Goal: Feedback & Contribution: Contribute content

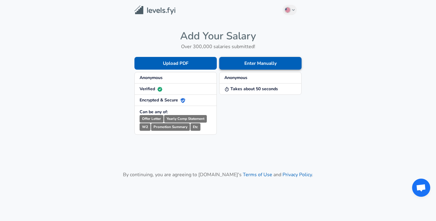
click at [249, 67] on button "Enter Manually" at bounding box center [260, 63] width 82 height 13
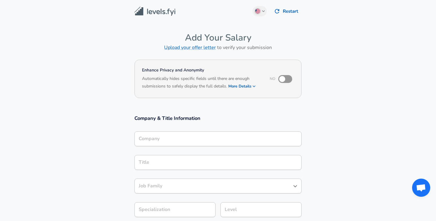
click at [153, 133] on div "Company" at bounding box center [217, 138] width 167 height 15
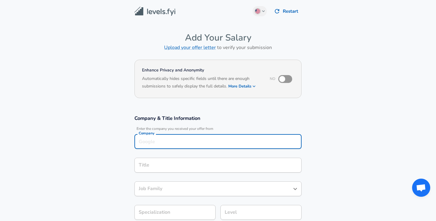
scroll to position [6, 0]
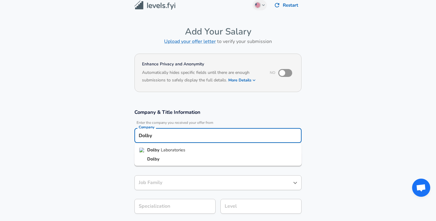
click at [153, 146] on li "Dolby Laboratories" at bounding box center [217, 150] width 167 height 9
type input "Dolby Laboratories"
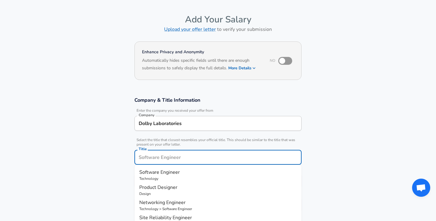
click at [154, 156] on input "Title" at bounding box center [218, 157] width 162 height 9
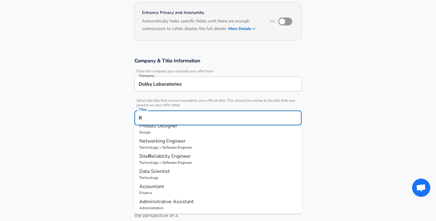
scroll to position [0, 0]
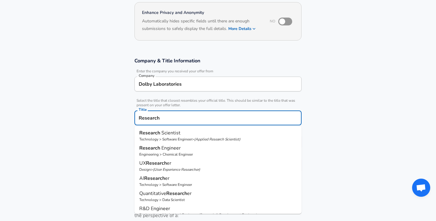
click at [160, 128] on ul "Research Scientist Technology > Software Engineer > ( Applied Research Scientis…" at bounding box center [217, 170] width 167 height 88
click at [159, 136] on strong "Research" at bounding box center [150, 133] width 22 height 7
type input "Research Scientist"
type input "Research"
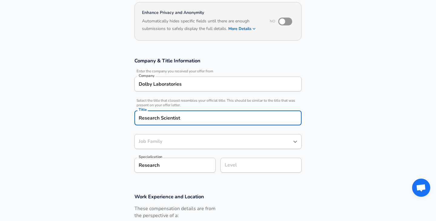
type input "Software Engineer"
type input "Research Scientist"
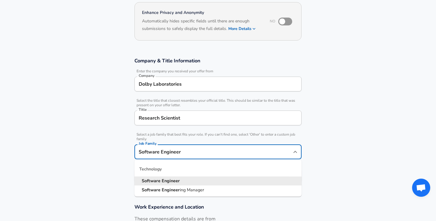
scroll to position [70, 0]
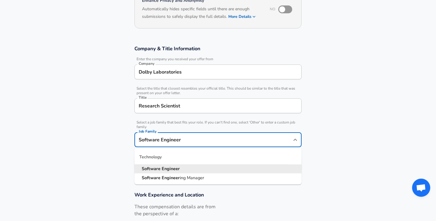
click at [158, 138] on input "Software Engineer" at bounding box center [213, 139] width 153 height 9
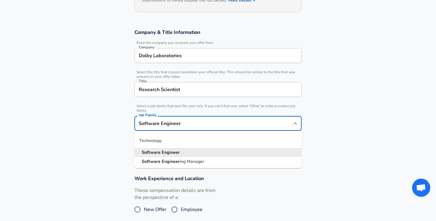
scroll to position [93, 0]
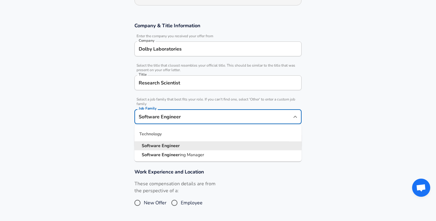
click at [118, 169] on section "Work Experience and Location These compensation details are from the perspectiv…" at bounding box center [218, 191] width 436 height 61
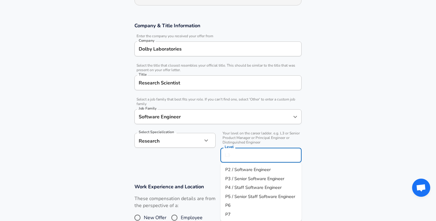
scroll to position [105, 0]
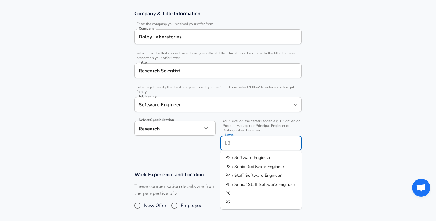
click at [237, 139] on input "Level" at bounding box center [261, 142] width 76 height 9
click at [233, 167] on span "P3 / Senior Software Engineer" at bounding box center [254, 166] width 59 height 6
type input "P3 / Senior Software Engineer"
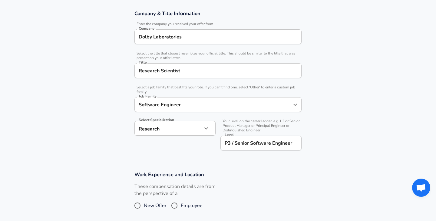
click at [192, 152] on div "Select Specialization Research Research Select Specialization" at bounding box center [173, 135] width 86 height 38
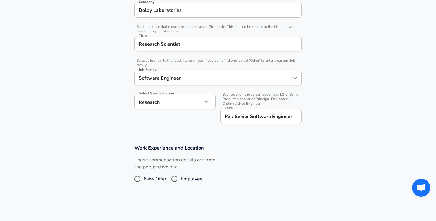
scroll to position [164, 0]
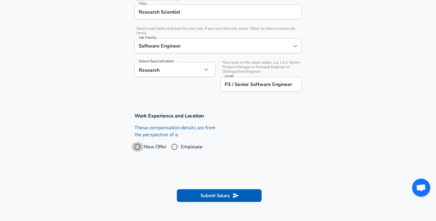
click at [135, 147] on input "New Offer" at bounding box center [137, 147] width 13 height 10
radio input "true"
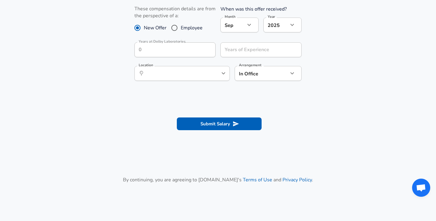
scroll to position [294, 0]
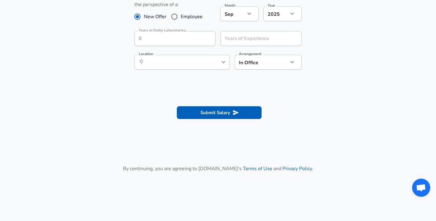
click at [153, 73] on div "Location ​ Location" at bounding box center [181, 62] width 95 height 24
click at [157, 65] on input "Location" at bounding box center [175, 62] width 62 height 9
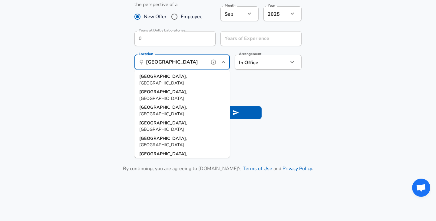
click at [141, 75] on strong "[GEOGRAPHIC_DATA]" at bounding box center [162, 76] width 47 height 6
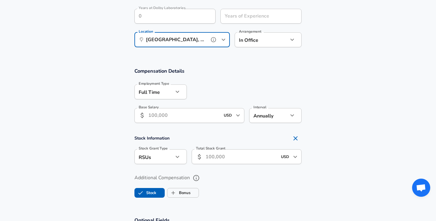
scroll to position [344, 0]
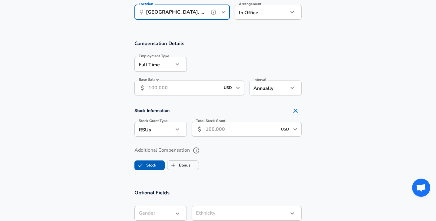
type input "[GEOGRAPHIC_DATA], [GEOGRAPHIC_DATA]"
click at [181, 87] on input "Base Salary" at bounding box center [184, 88] width 72 height 15
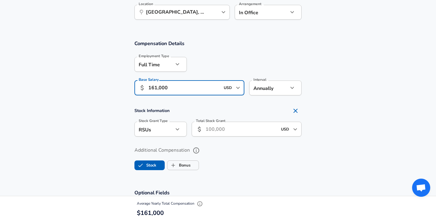
type input "161,000"
click at [215, 131] on input "Total Stock Grant" at bounding box center [242, 129] width 72 height 15
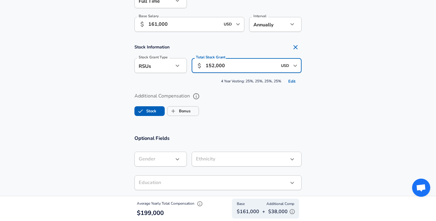
scroll to position [412, 0]
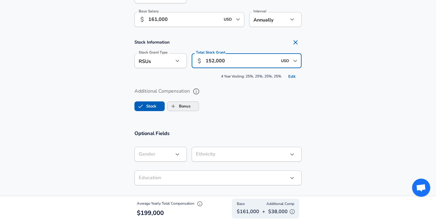
type input "152,000"
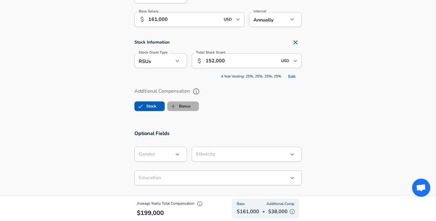
click at [180, 106] on label "Bonus" at bounding box center [178, 107] width 23 height 12
checkbox input "true"
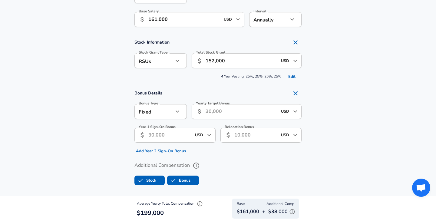
click at [211, 110] on input "Yearly Target Bonus" at bounding box center [242, 111] width 72 height 15
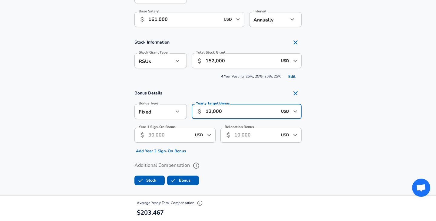
type input "12,000"
click at [181, 132] on input "Year 1 Sign-On Bonus" at bounding box center [169, 135] width 43 height 15
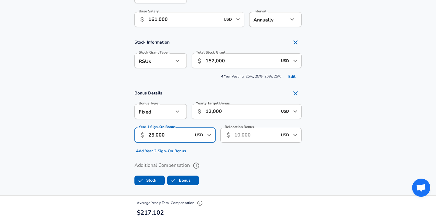
type input "25,000"
click at [255, 138] on input "Relocation Bonus" at bounding box center [255, 135] width 43 height 15
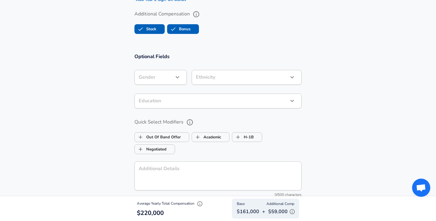
scroll to position [569, 0]
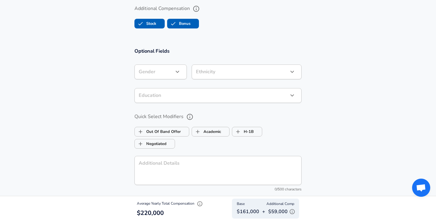
type input "11,000"
click at [177, 75] on icon "button" at bounding box center [177, 71] width 7 height 7
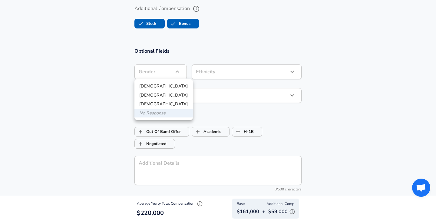
click at [166, 88] on li "[DEMOGRAPHIC_DATA]" at bounding box center [163, 86] width 58 height 9
type input "[DEMOGRAPHIC_DATA]"
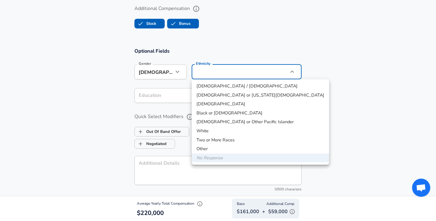
click at [210, 105] on li "[DEMOGRAPHIC_DATA]" at bounding box center [261, 104] width 138 height 9
type input "[DEMOGRAPHIC_DATA]"
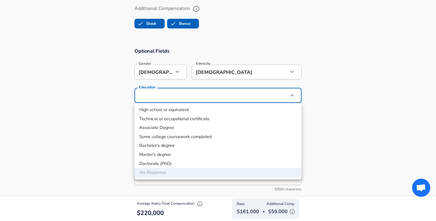
click at [154, 161] on li "Doctorate (PhD)" at bounding box center [217, 163] width 167 height 9
type input "Doctorate (PhD)"
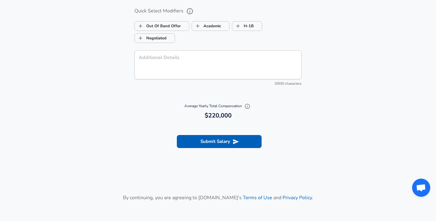
scroll to position [682, 0]
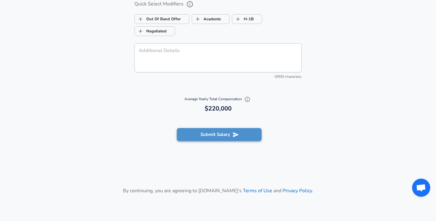
click at [205, 138] on button "Submit Salary" at bounding box center [219, 134] width 85 height 13
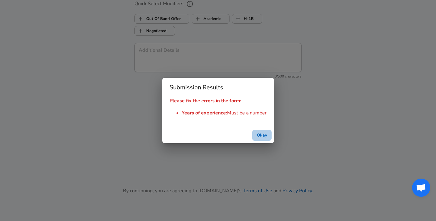
click at [263, 138] on button "Okay" at bounding box center [261, 135] width 19 height 11
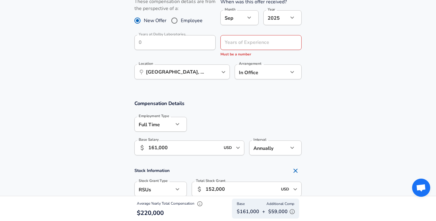
scroll to position [235, 0]
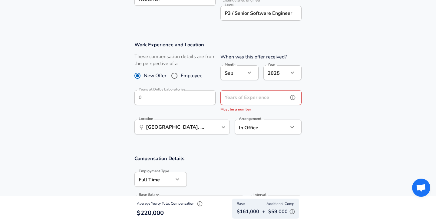
click at [238, 103] on input "Years of Experience" at bounding box center [255, 97] width 68 height 15
type input "2"
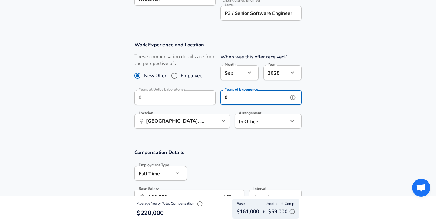
type input "0"
click at [227, 166] on div at bounding box center [244, 173] width 115 height 24
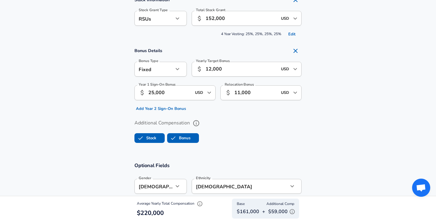
scroll to position [736, 0]
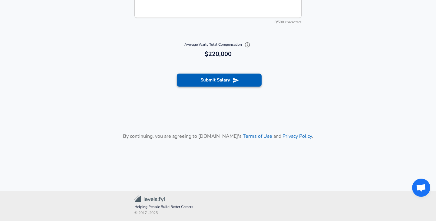
click at [225, 85] on button "Submit Salary" at bounding box center [219, 80] width 85 height 13
